Goal: Transaction & Acquisition: Purchase product/service

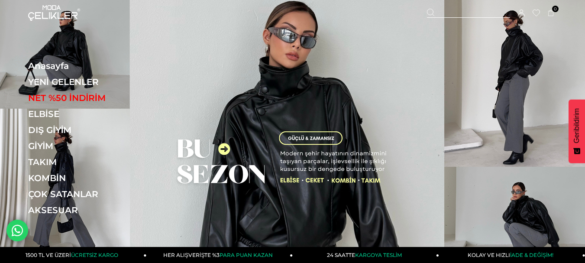
click at [451, 23] on div "Sepetim 0 Ürün Sepetinizde ürün bulunmamaktadır. Genel Toplam : Sepetim SİPARİŞ…" at bounding box center [492, 13] width 130 height 26
click at [444, 11] on div at bounding box center [468, 13] width 83 height 9
click at [173, 43] on input "text" at bounding box center [292, 43] width 429 height 17
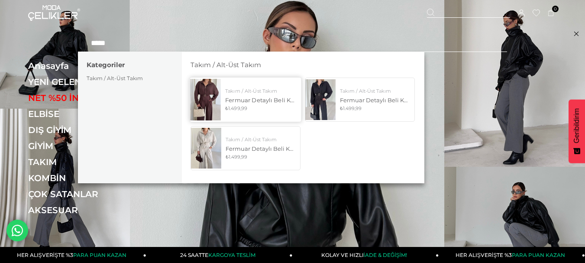
type input "*****"
click at [203, 102] on img at bounding box center [205, 99] width 31 height 41
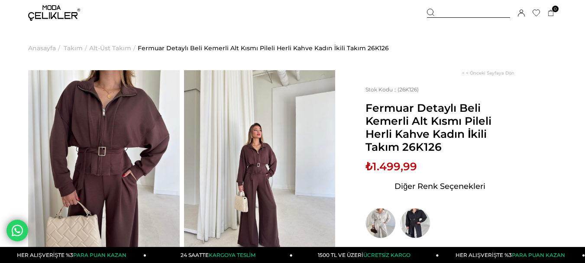
click at [54, 29] on span "Anasayfa" at bounding box center [42, 48] width 28 height 44
